Goal: Complete application form

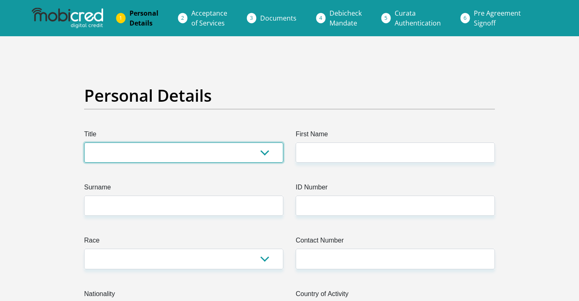
click at [207, 153] on select "Mr Ms Mrs Dr Other" at bounding box center [183, 153] width 199 height 20
select select "Mrs"
click at [84, 143] on select "Mr Ms Mrs Dr Other" at bounding box center [183, 153] width 199 height 20
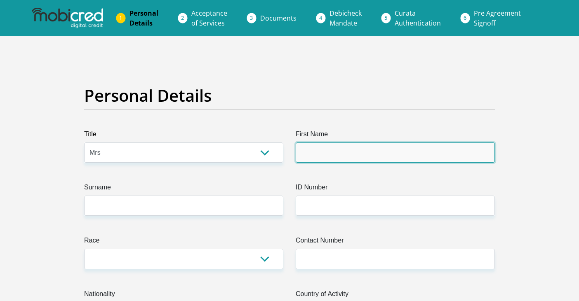
click at [339, 154] on input "First Name" at bounding box center [395, 153] width 199 height 20
type input "Claudelle"
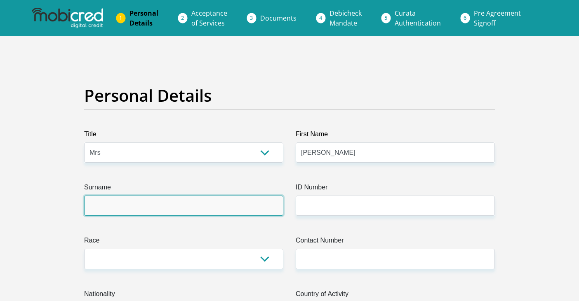
drag, startPoint x: 153, startPoint y: 210, endPoint x: 143, endPoint y: 214, distance: 10.8
click at [153, 210] on input "Surname" at bounding box center [183, 206] width 199 height 20
type input "Naidoo"
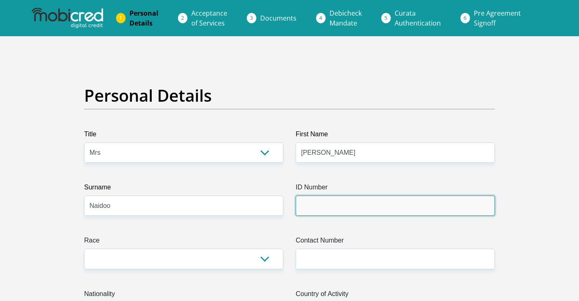
click at [309, 210] on input "ID Number" at bounding box center [395, 206] width 199 height 20
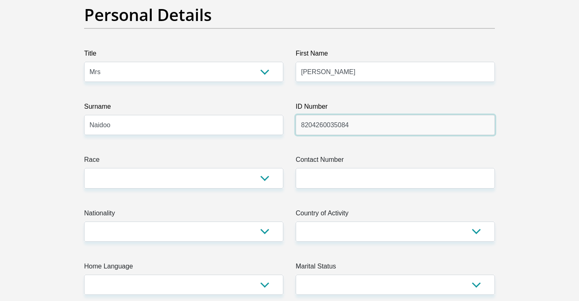
scroll to position [206, 0]
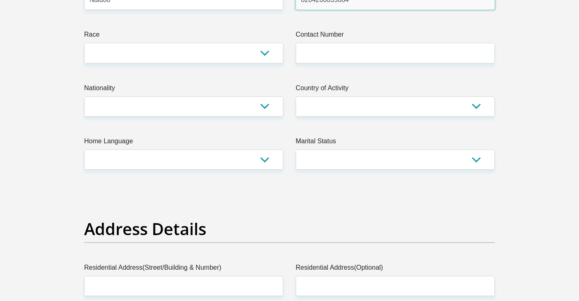
type input "8204260035084"
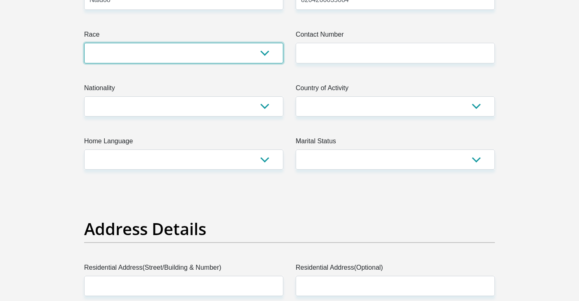
click at [95, 56] on select "Black Coloured Indian White Other" at bounding box center [183, 53] width 199 height 20
select select "3"
click at [84, 43] on select "Black Coloured Indian White Other" at bounding box center [183, 53] width 199 height 20
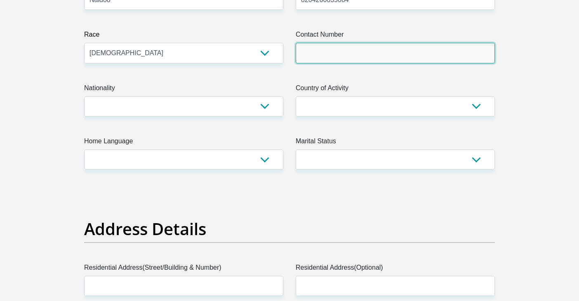
click at [343, 63] on input "Contact Number" at bounding box center [395, 53] width 199 height 20
type input "0828787464"
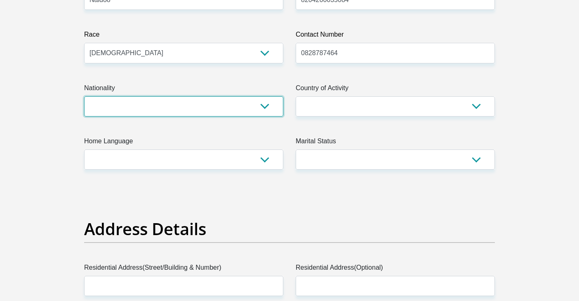
click at [190, 110] on select "South Africa Afghanistan Aland Islands Albania Algeria America Samoa American V…" at bounding box center [183, 106] width 199 height 20
select select "ZAF"
click at [84, 96] on select "South Africa Afghanistan Aland Islands Albania Algeria America Samoa American V…" at bounding box center [183, 106] width 199 height 20
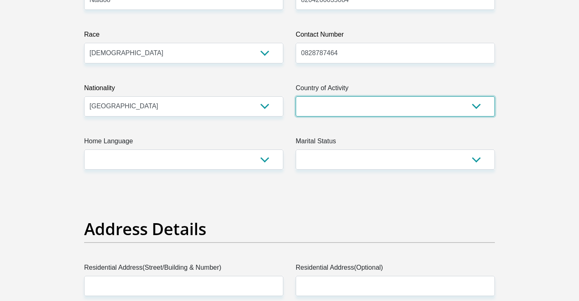
click at [308, 111] on select "South Africa Afghanistan Aland Islands Albania Algeria America Samoa American V…" at bounding box center [395, 106] width 199 height 20
select select "ZAF"
click at [296, 96] on select "South Africa Afghanistan Aland Islands Albania Algeria America Samoa American V…" at bounding box center [395, 106] width 199 height 20
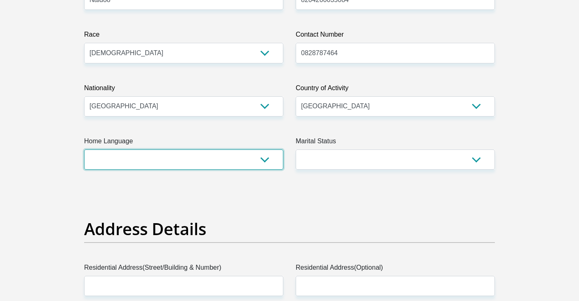
click at [146, 164] on select "Afrikaans English Sepedi South Ndebele Southern Sotho Swati Tsonga Tswana Venda…" at bounding box center [183, 160] width 199 height 20
select select "eng"
click at [84, 150] on select "Afrikaans English Sepedi South Ndebele Southern Sotho Swati Tsonga Tswana Venda…" at bounding box center [183, 160] width 199 height 20
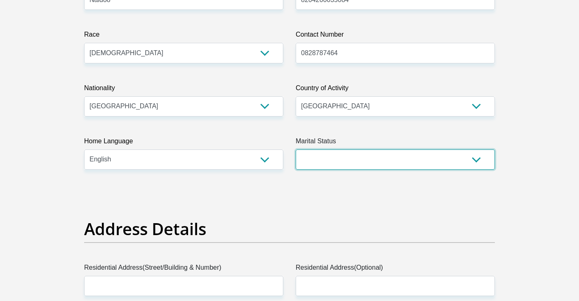
click at [313, 158] on select "Married ANC Single Divorced Widowed Married COP or Customary Law" at bounding box center [395, 160] width 199 height 20
select select "2"
click at [296, 150] on select "Married ANC Single Divorced Widowed Married COP or Customary Law" at bounding box center [395, 160] width 199 height 20
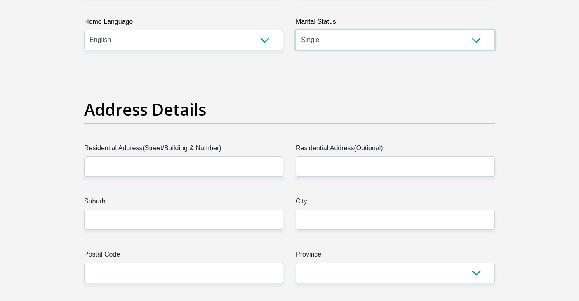
scroll to position [330, 0]
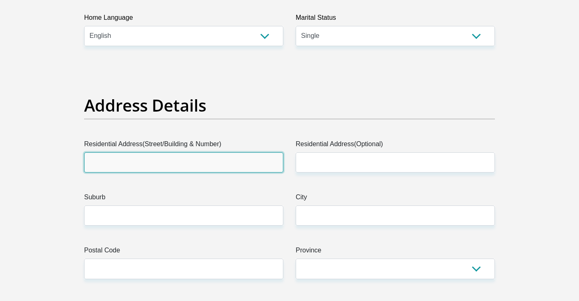
click at [185, 159] on input "Residential Address(Street/Building & Number)" at bounding box center [183, 163] width 199 height 20
type input "6 Hanover Gate"
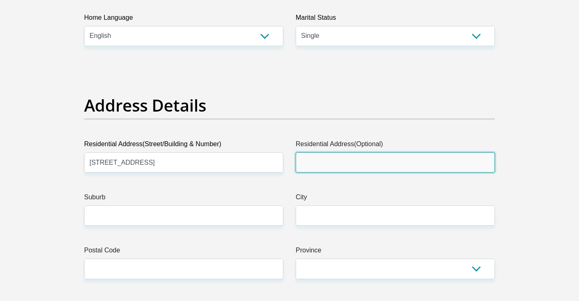
click at [312, 168] on input "Residential Address(Optional)" at bounding box center [395, 163] width 199 height 20
type input "35 2nd Avenue"
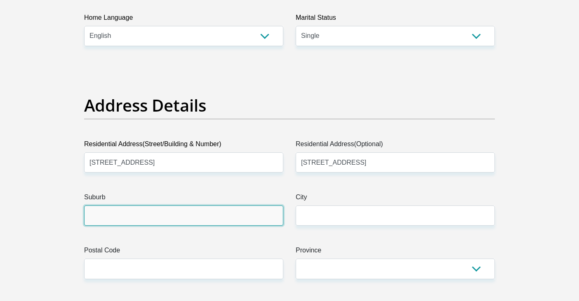
click at [223, 211] on input "Suburb" at bounding box center [183, 216] width 199 height 20
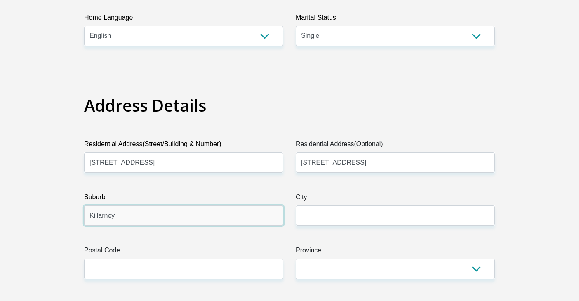
type input "Killarney"
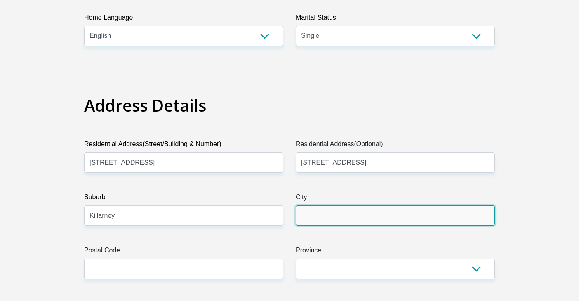
click at [363, 212] on input "City" at bounding box center [395, 216] width 199 height 20
type input "Johannesburg"
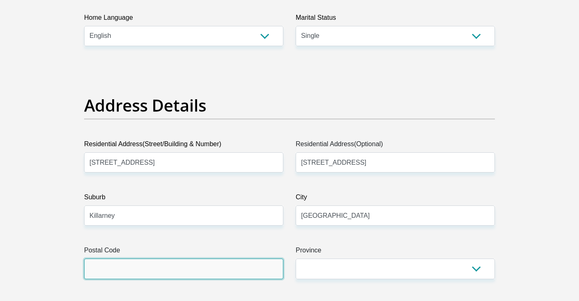
click at [195, 264] on input "Postal Code" at bounding box center [183, 269] width 199 height 20
type input "2190"
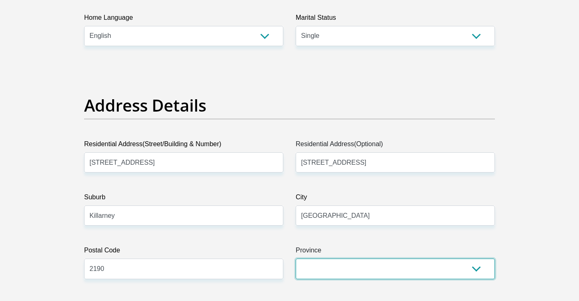
click at [303, 270] on select "Eastern Cape Free State Gauteng KwaZulu-Natal Limpopo Mpumalanga Northern Cape …" at bounding box center [395, 269] width 199 height 20
select select "Gauteng"
click at [296, 259] on select "Eastern Cape Free State Gauteng KwaZulu-Natal Limpopo Mpumalanga Northern Cape …" at bounding box center [395, 269] width 199 height 20
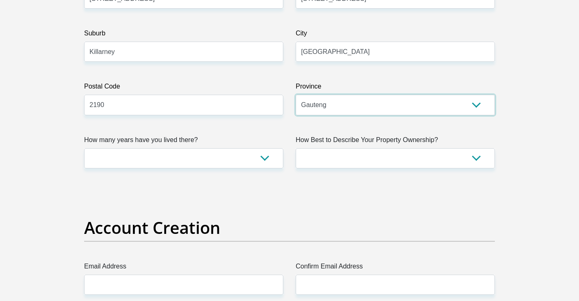
scroll to position [495, 0]
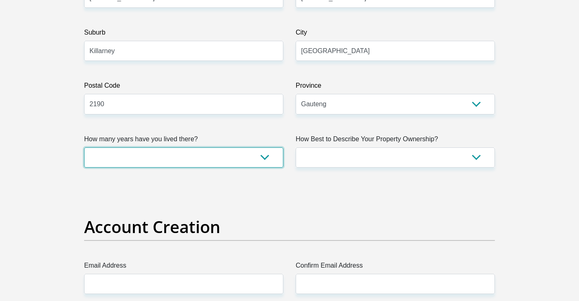
click at [129, 157] on select "less than 1 year 1-3 years 3-5 years 5+ years" at bounding box center [183, 158] width 199 height 20
select select "5"
click at [84, 148] on select "less than 1 year 1-3 years 3-5 years 5+ years" at bounding box center [183, 158] width 199 height 20
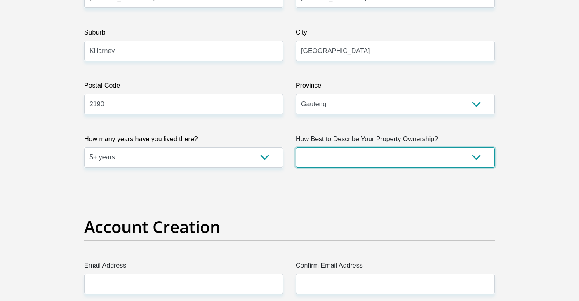
click at [325, 162] on select "Owned Rented Family Owned Company Dwelling" at bounding box center [395, 158] width 199 height 20
select select "Rented"
click at [296, 148] on select "Owned Rented Family Owned Company Dwelling" at bounding box center [395, 158] width 199 height 20
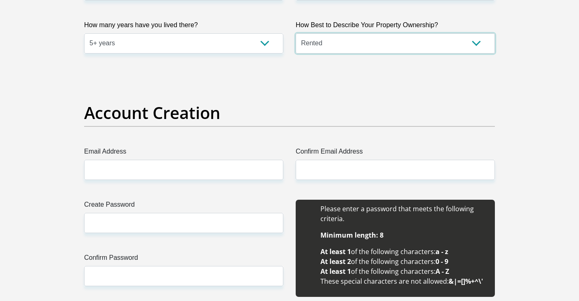
scroll to position [618, 0]
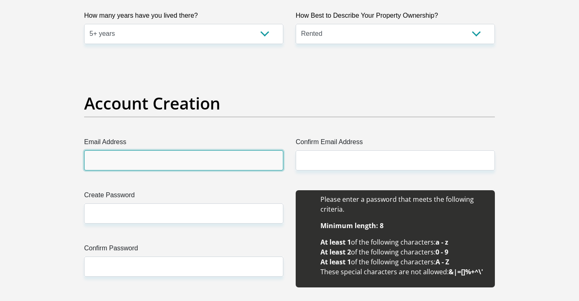
click at [235, 169] on input "Email Address" at bounding box center [183, 160] width 199 height 20
type input "claudellenaidoo@hotmail.com"
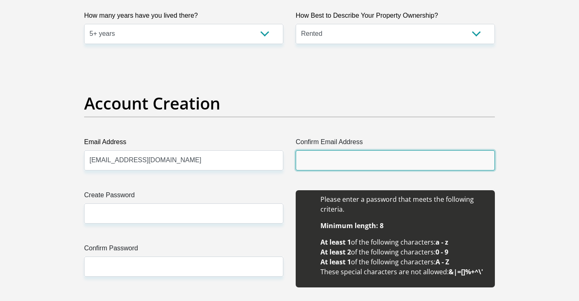
click at [318, 164] on input "Confirm Email Address" at bounding box center [395, 160] width 199 height 20
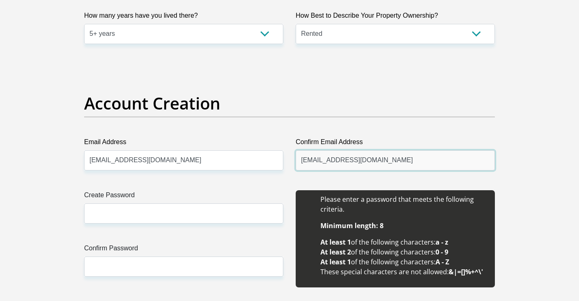
type input "claudellenaidoo@hotmail.com"
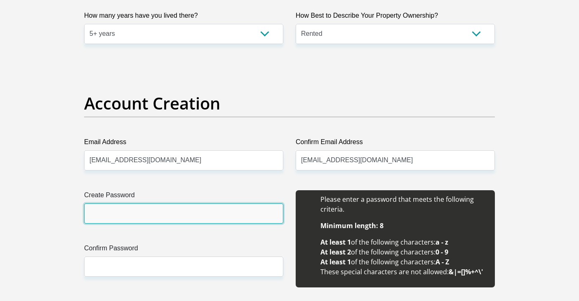
click at [209, 205] on input "Create Password" at bounding box center [183, 214] width 199 height 20
type input "Chloe1234!"
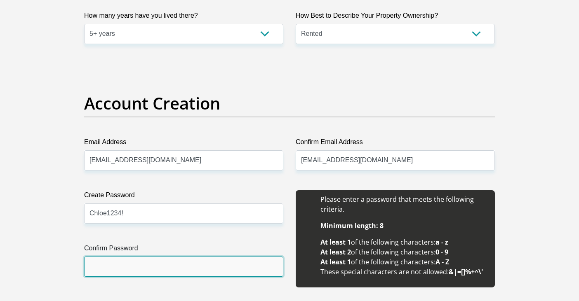
click at [174, 260] on input "Confirm Password" at bounding box center [183, 267] width 199 height 20
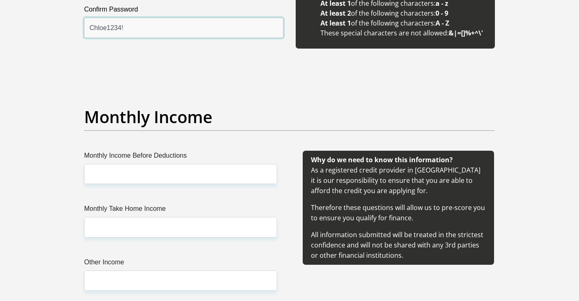
scroll to position [866, 0]
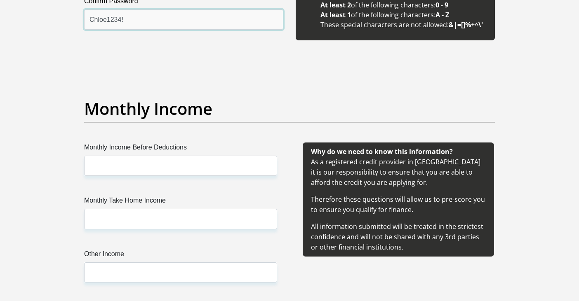
type input "Chloe1234!"
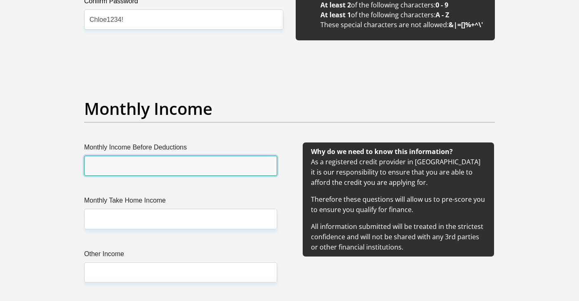
click at [201, 168] on input "Monthly Income Before Deductions" at bounding box center [180, 166] width 193 height 20
type input "233000"
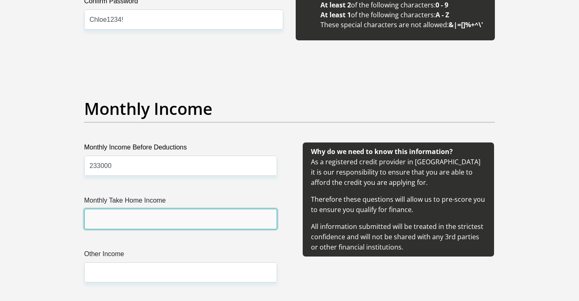
click at [141, 220] on input "Monthly Take Home Income" at bounding box center [180, 219] width 193 height 20
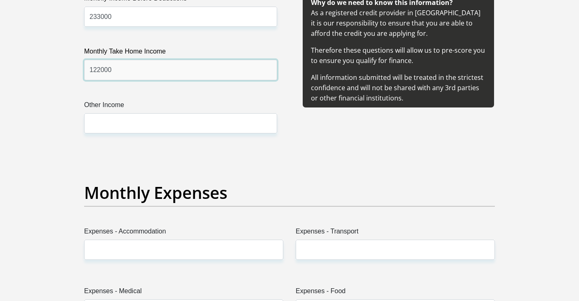
scroll to position [1113, 0]
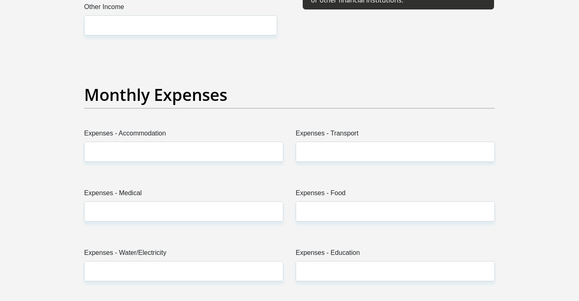
type input "122000"
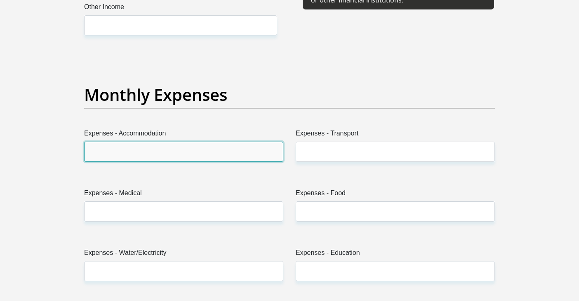
click at [162, 154] on input "Expenses - Accommodation" at bounding box center [183, 152] width 199 height 20
type input "25000"
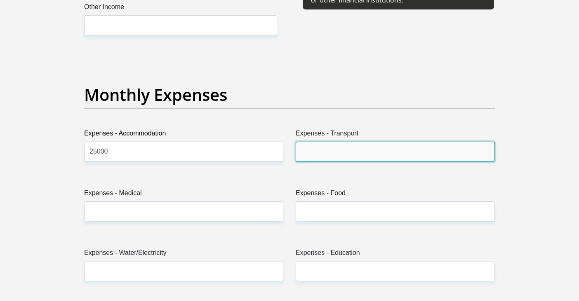
click at [330, 157] on input "Expenses - Transport" at bounding box center [395, 152] width 199 height 20
type input "2000"
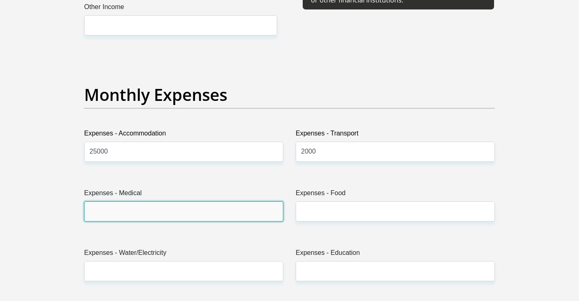
click at [185, 221] on input "Expenses - Medical" at bounding box center [183, 212] width 199 height 20
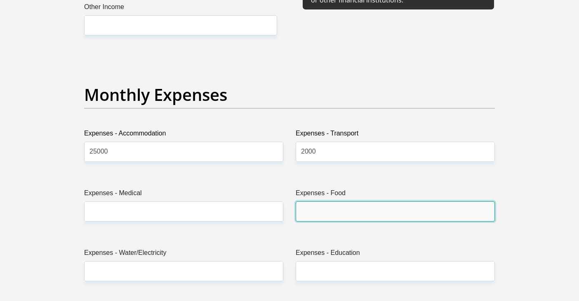
click at [319, 216] on input "Expenses - Food" at bounding box center [395, 212] width 199 height 20
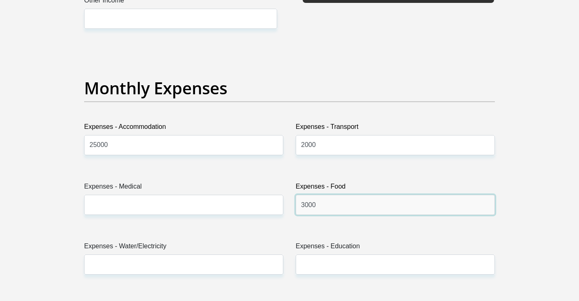
scroll to position [1196, 0]
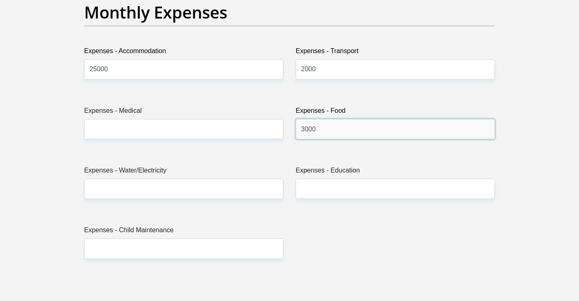
type input "3000"
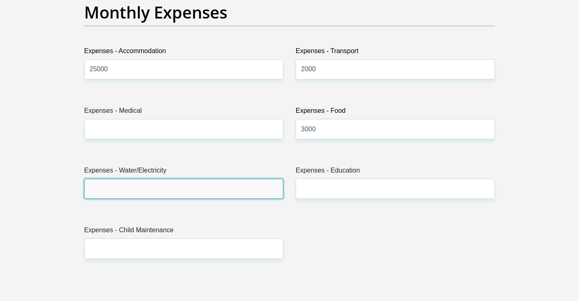
click at [147, 190] on input "Expenses - Water/Electricity" at bounding box center [183, 189] width 199 height 20
type input "1000"
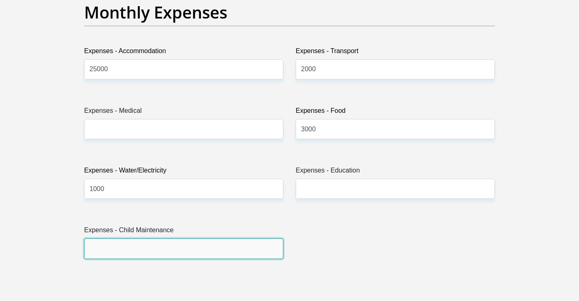
click at [154, 253] on input "Expenses - Child Maintenance" at bounding box center [183, 249] width 199 height 20
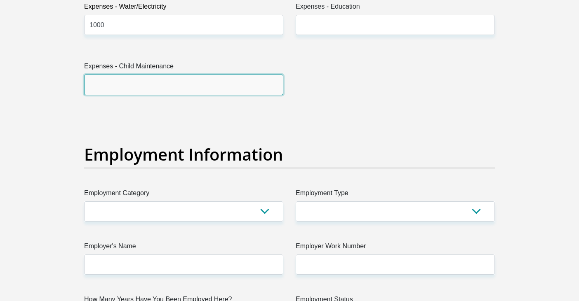
scroll to position [1443, 0]
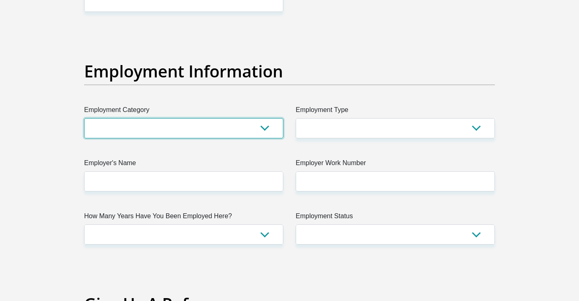
click at [181, 132] on select "AGRICULTURE ALCOHOL & TOBACCO CONSTRUCTION MATERIALS METALLURGY EQUIPMENT FOR R…" at bounding box center [183, 128] width 199 height 20
select select "73"
click at [84, 118] on select "AGRICULTURE ALCOHOL & TOBACCO CONSTRUCTION MATERIALS METALLURGY EQUIPMENT FOR R…" at bounding box center [183, 128] width 199 height 20
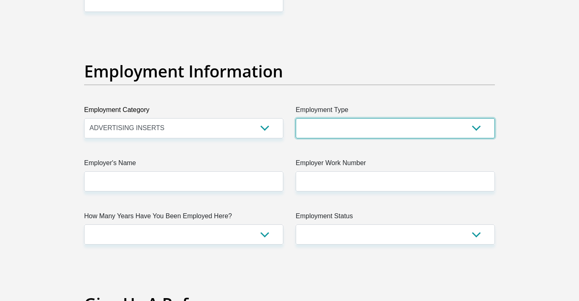
click at [366, 124] on select "College/Lecturer Craft Seller Creative Driver Executive Farmer Forces - Non Com…" at bounding box center [395, 128] width 199 height 20
select select "Creative"
click at [296, 118] on select "College/Lecturer Craft Seller Creative Driver Executive Farmer Forces - Non Com…" at bounding box center [395, 128] width 199 height 20
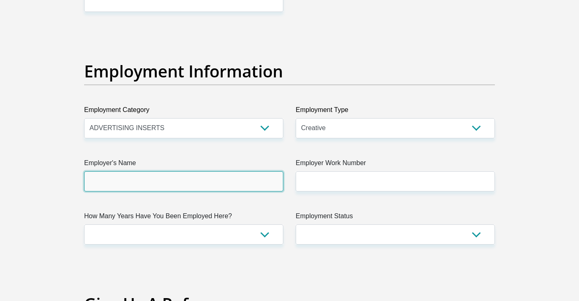
click at [135, 178] on input "Employer's Name" at bounding box center [183, 181] width 199 height 20
type input "GroupM"
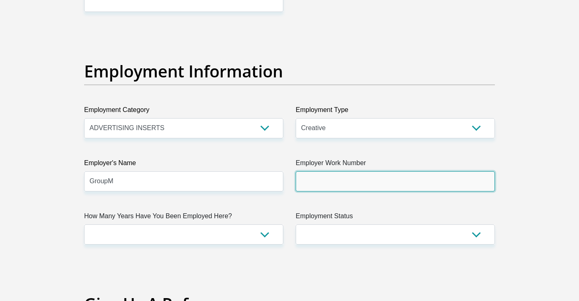
click at [319, 178] on input "Employer Work Number" at bounding box center [395, 181] width 199 height 20
type input "0115826600"
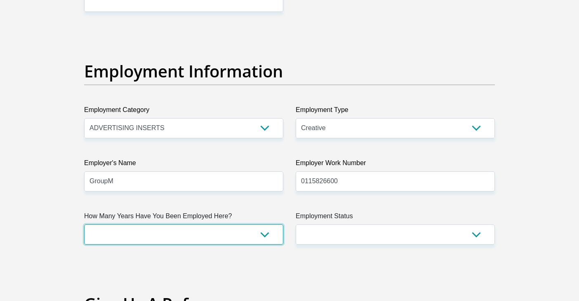
click at [214, 237] on select "less than 1 year 1-3 years 3-5 years 5+ years" at bounding box center [183, 235] width 199 height 20
select select "60"
click at [84, 225] on select "less than 1 year 1-3 years 3-5 years 5+ years" at bounding box center [183, 235] width 199 height 20
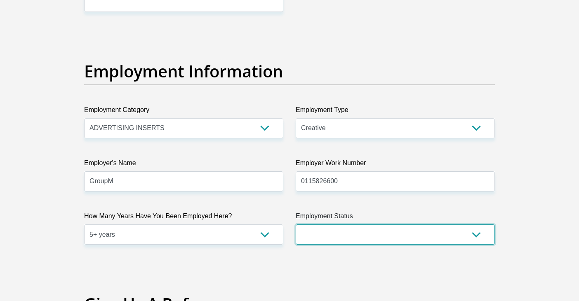
click at [350, 235] on select "Permanent/Full-time Part-time/Casual Contract Worker Self-Employed Housewife Re…" at bounding box center [395, 235] width 199 height 20
select select "1"
click at [296, 225] on select "Permanent/Full-time Part-time/Casual Contract Worker Self-Employed Housewife Re…" at bounding box center [395, 235] width 199 height 20
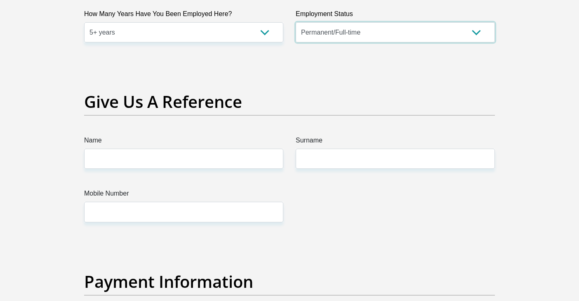
scroll to position [1649, 0]
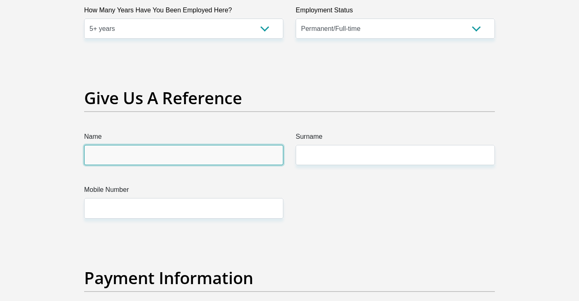
click at [204, 160] on input "Name" at bounding box center [183, 155] width 199 height 20
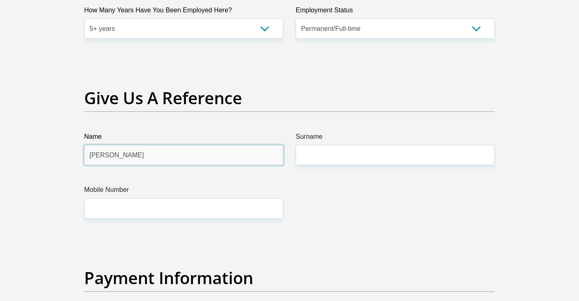
type input "Miguel"
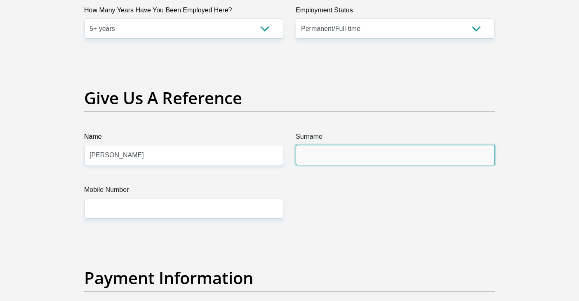
click at [306, 150] on input "Surname" at bounding box center [395, 155] width 199 height 20
type input "Naidoo"
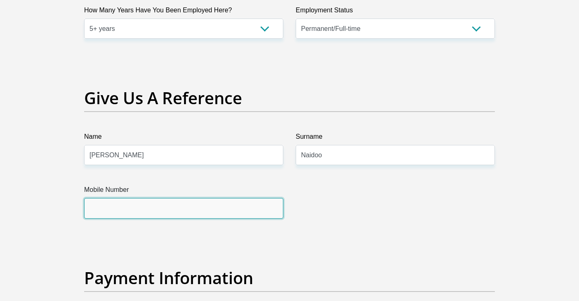
click at [244, 217] on input "Mobile Number" at bounding box center [183, 208] width 199 height 20
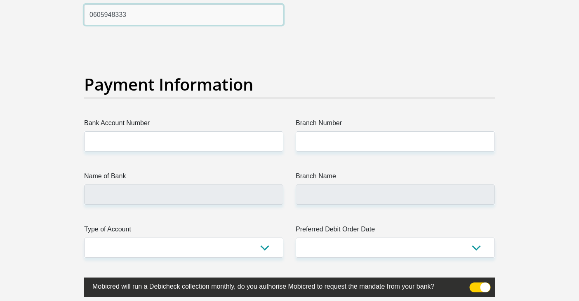
scroll to position [1855, 0]
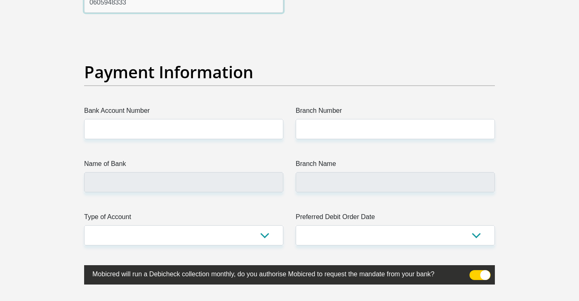
type input "0605948333"
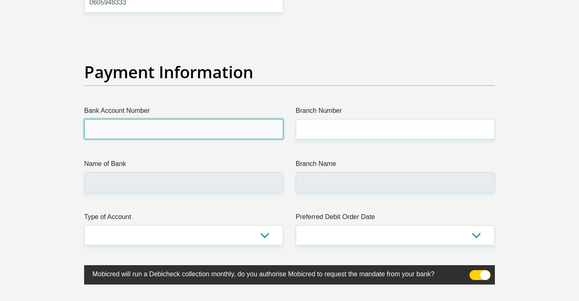
click at [197, 134] on input "Bank Account Number" at bounding box center [183, 129] width 199 height 20
type input "63014725741"
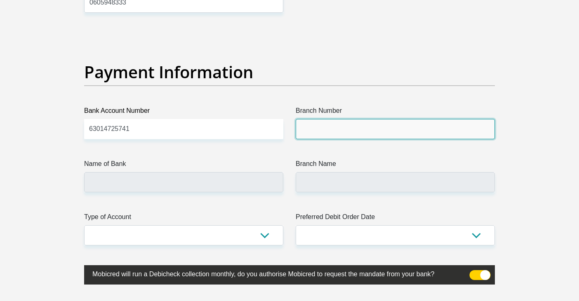
click at [313, 126] on input "Branch Number" at bounding box center [395, 129] width 199 height 20
type input "250655"
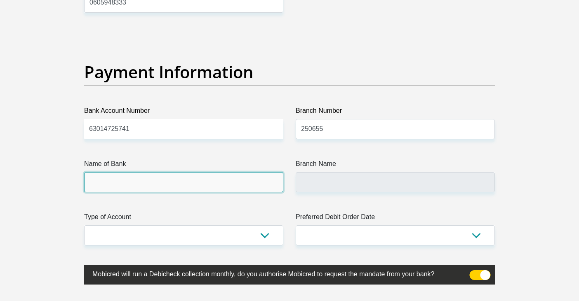
click at [175, 184] on input "Name of Bank" at bounding box center [183, 182] width 199 height 20
type input "FIRSTRAND BANK"
type input "BRANCH 560"
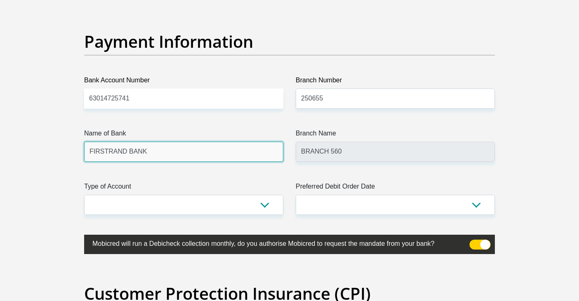
scroll to position [1938, 0]
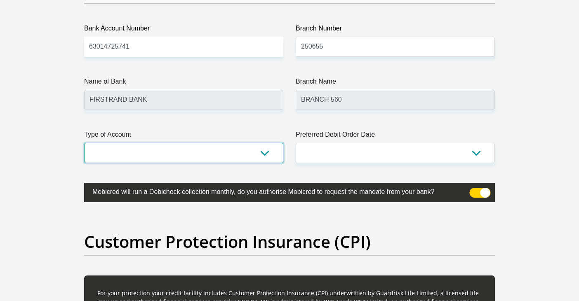
click at [224, 154] on select "Cheque Savings" at bounding box center [183, 153] width 199 height 20
select select "CUR"
click at [84, 143] on select "Cheque Savings" at bounding box center [183, 153] width 199 height 20
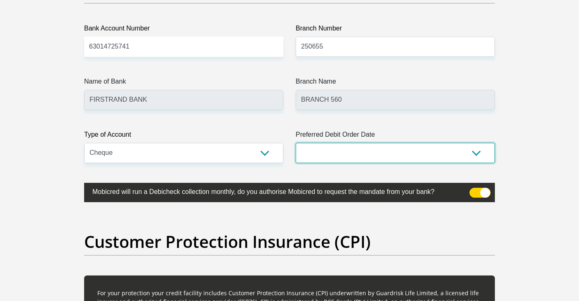
click at [346, 158] on select "1st 2nd 3rd 4th 5th 7th 18th 19th 20th 21st 22nd 23rd 24th 25th 26th 27th 28th …" at bounding box center [395, 153] width 199 height 20
select select "26"
click at [296, 143] on select "1st 2nd 3rd 4th 5th 7th 18th 19th 20th 21st 22nd 23rd 24th 25th 26th 27th 28th …" at bounding box center [395, 153] width 199 height 20
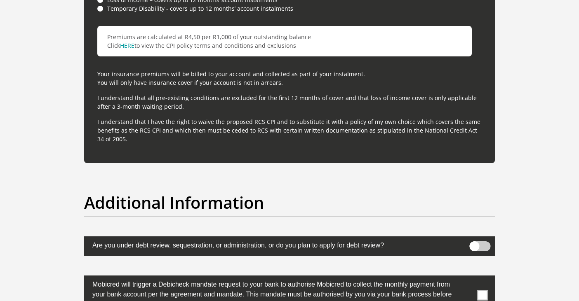
scroll to position [2515, 0]
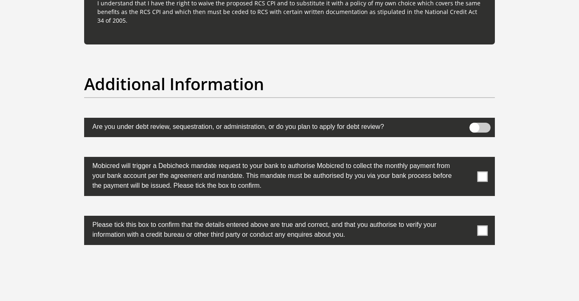
click at [480, 173] on span at bounding box center [482, 176] width 10 height 10
click at [466, 159] on input "checkbox" at bounding box center [466, 159] width 0 height 0
click at [480, 230] on span at bounding box center [482, 230] width 10 height 10
click at [466, 218] on input "checkbox" at bounding box center [466, 218] width 0 height 0
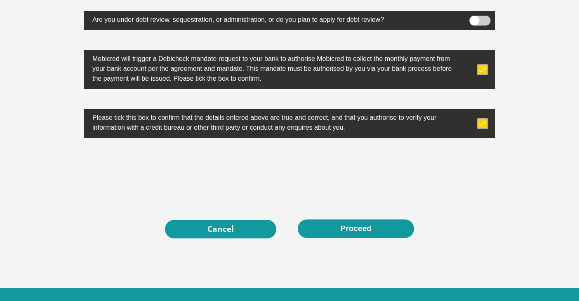
scroll to position [2638, 0]
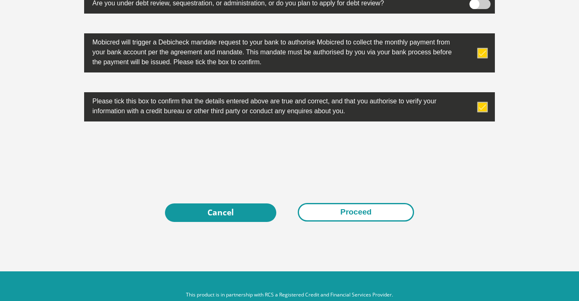
click at [334, 210] on button "Proceed" at bounding box center [356, 212] width 116 height 19
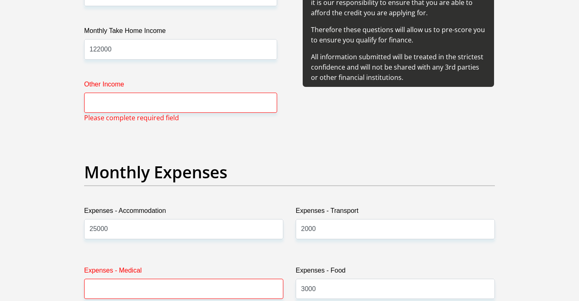
scroll to position [1025, 0]
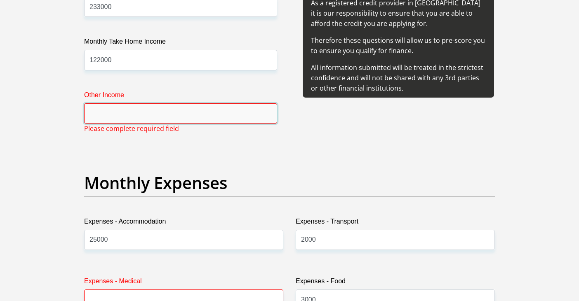
click at [151, 122] on input "Other Income" at bounding box center [180, 113] width 193 height 20
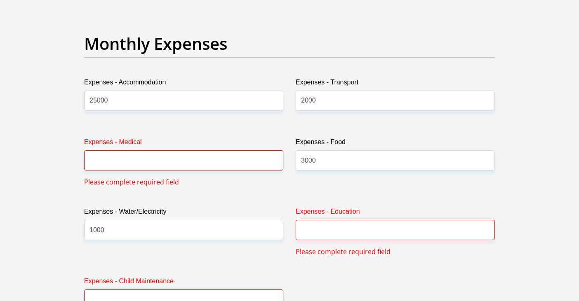
scroll to position [1190, 0]
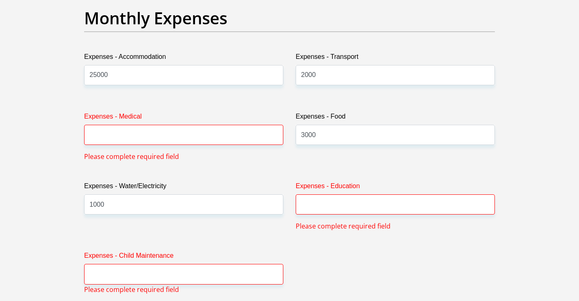
type input "0"
click at [141, 140] on input "Expenses - Medical" at bounding box center [183, 135] width 199 height 20
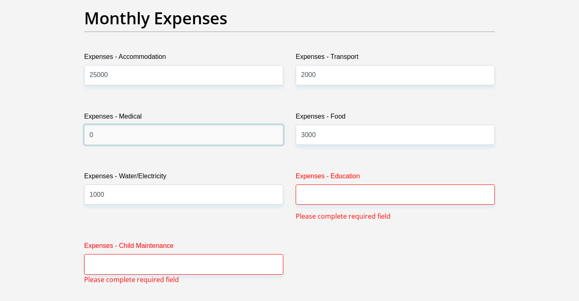
type input "0"
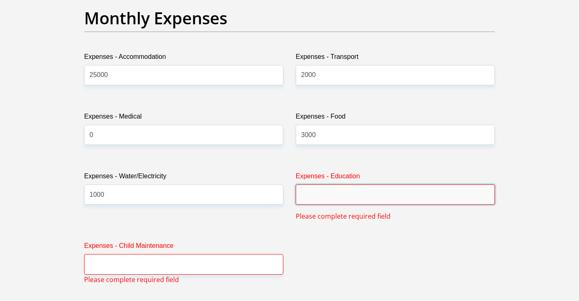
click at [343, 190] on input "Expenses - Education" at bounding box center [395, 195] width 199 height 20
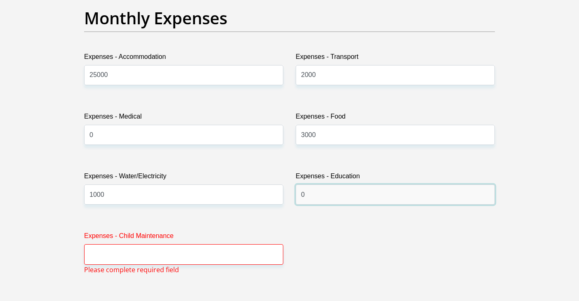
type input "0"
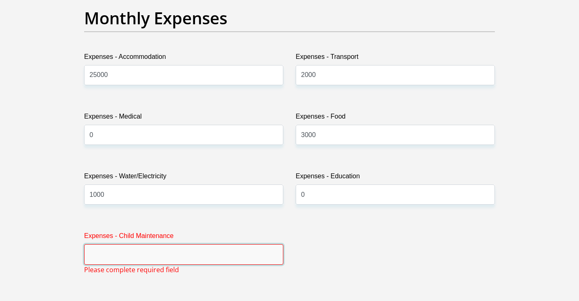
click at [246, 254] on input "Expenses - Child Maintenance" at bounding box center [183, 254] width 199 height 20
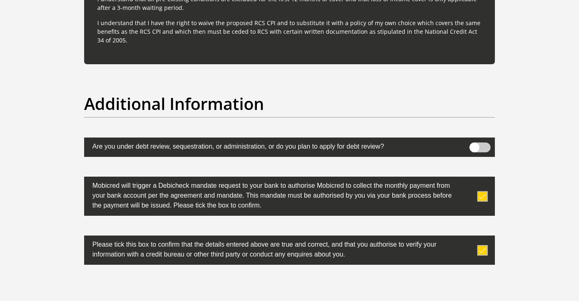
scroll to position [2633, 0]
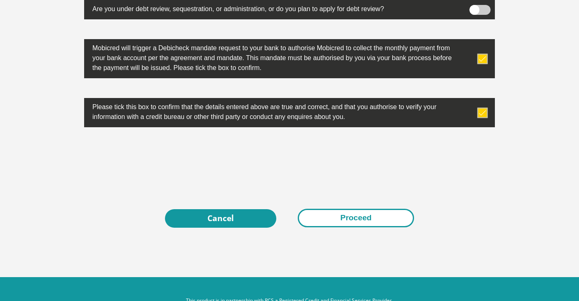
type input "0"
click at [334, 219] on button "Proceed" at bounding box center [356, 218] width 116 height 19
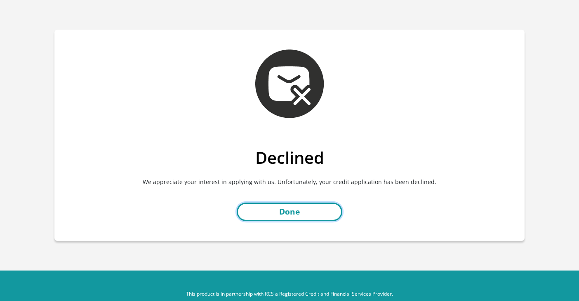
click at [334, 213] on link "Done" at bounding box center [290, 212] width 106 height 19
